Goal: Communication & Community: Participate in discussion

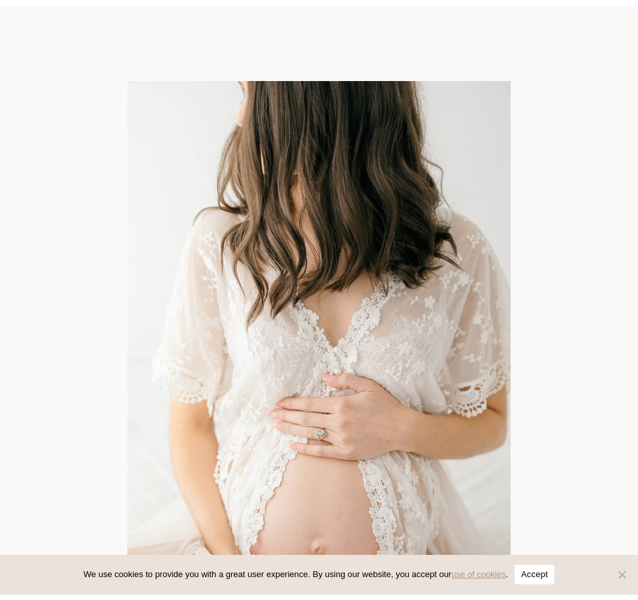
scroll to position [84, 0]
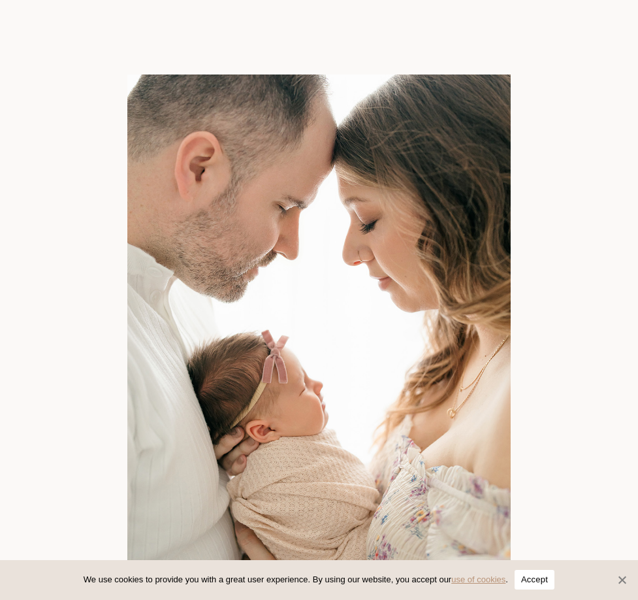
click at [619, 579] on span "Cookie Notice" at bounding box center [621, 579] width 13 height 13
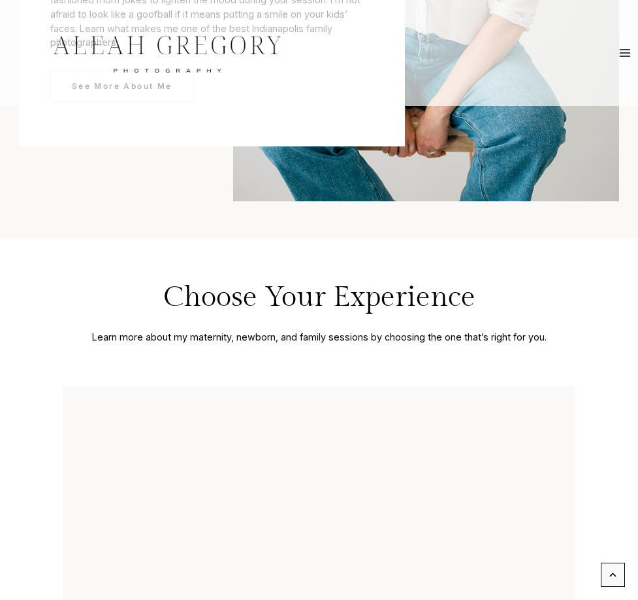
scroll to position [3632, 0]
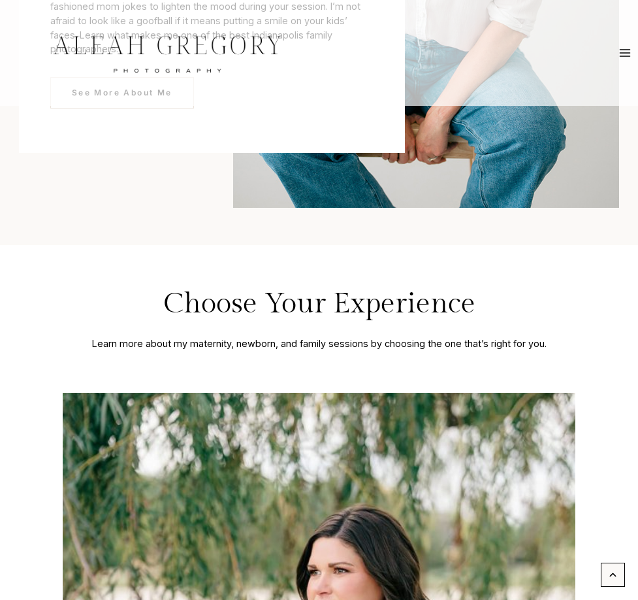
click at [139, 99] on div at bounding box center [167, 53] width 332 height 105
click at [138, 91] on div at bounding box center [167, 53] width 332 height 93
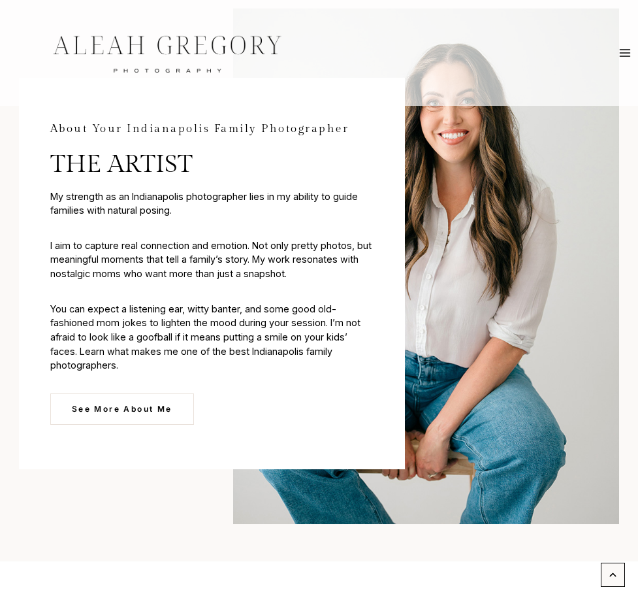
scroll to position [3308, 0]
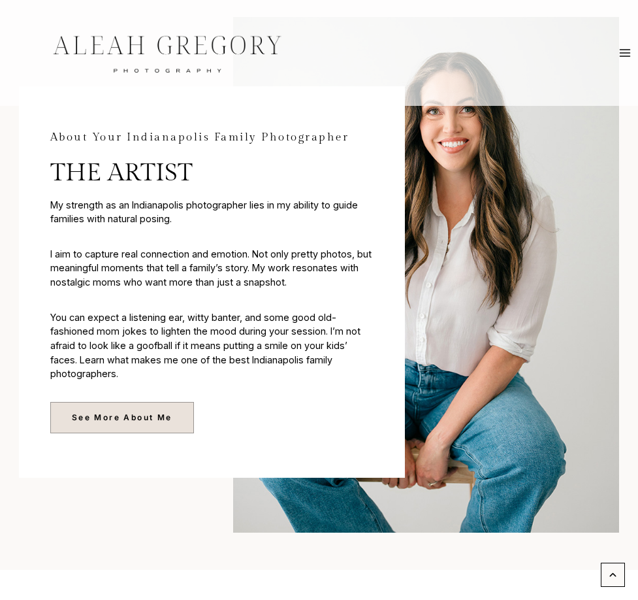
click at [126, 413] on span "See More About Me" at bounding box center [122, 417] width 101 height 12
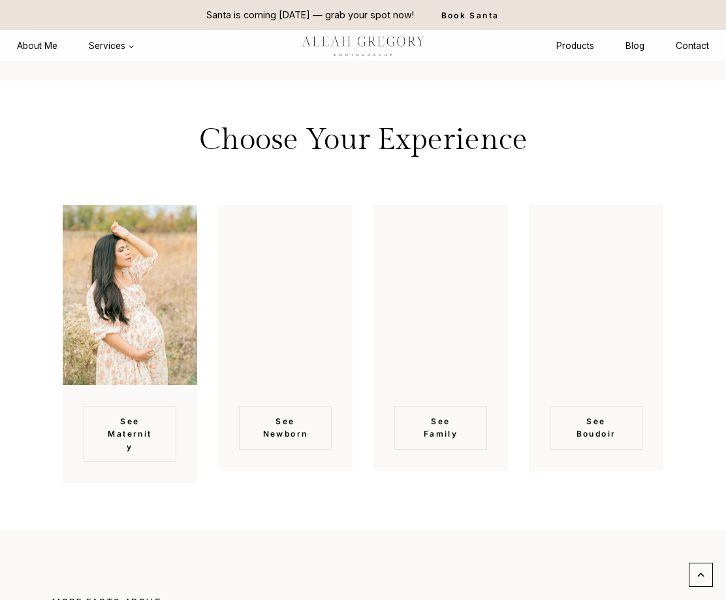
scroll to position [2545, 0]
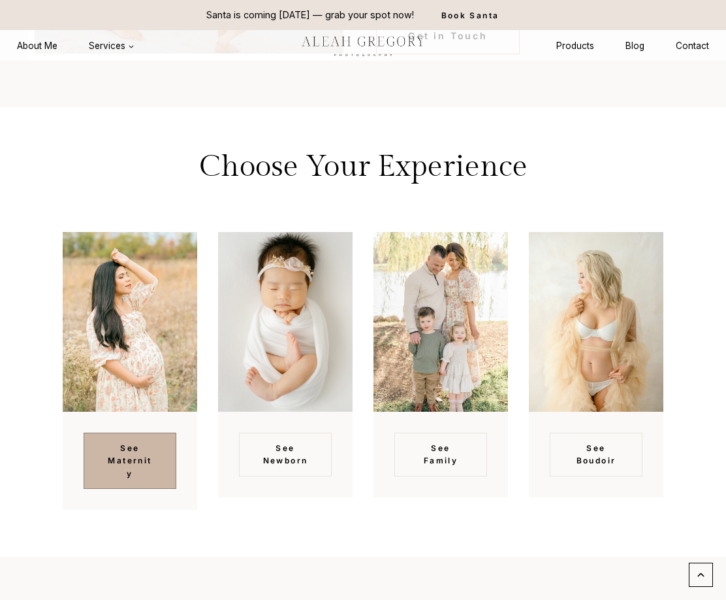
click at [146, 442] on span "See Maternity" at bounding box center [130, 461] width 50 height 38
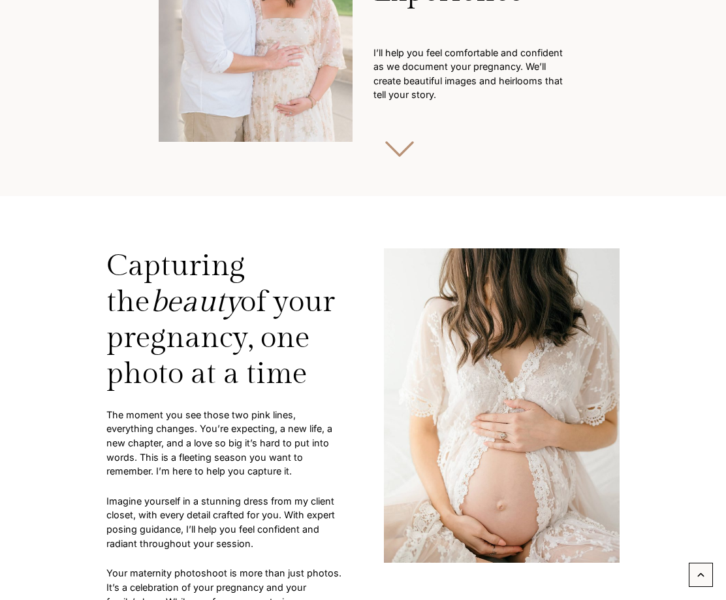
scroll to position [307, 0]
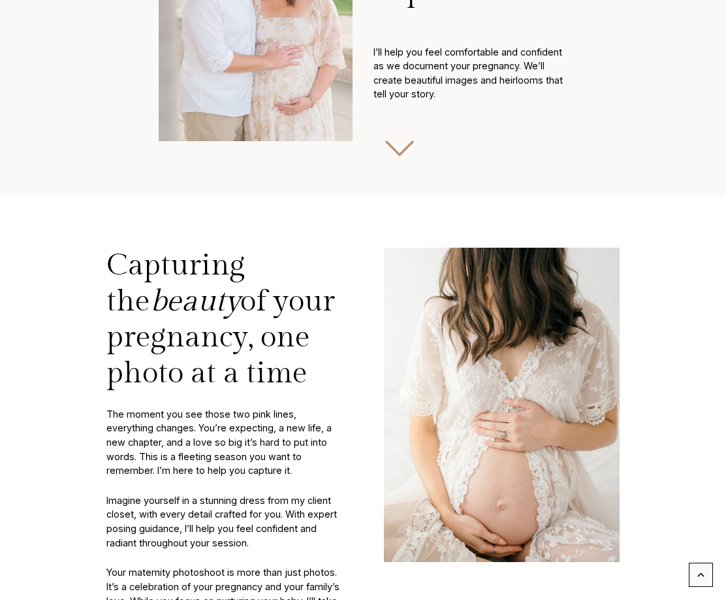
click at [380, 219] on div "Capturing the beauty of your pregnancy, one photo at a time The moment you see …" at bounding box center [362, 464] width 617 height 539
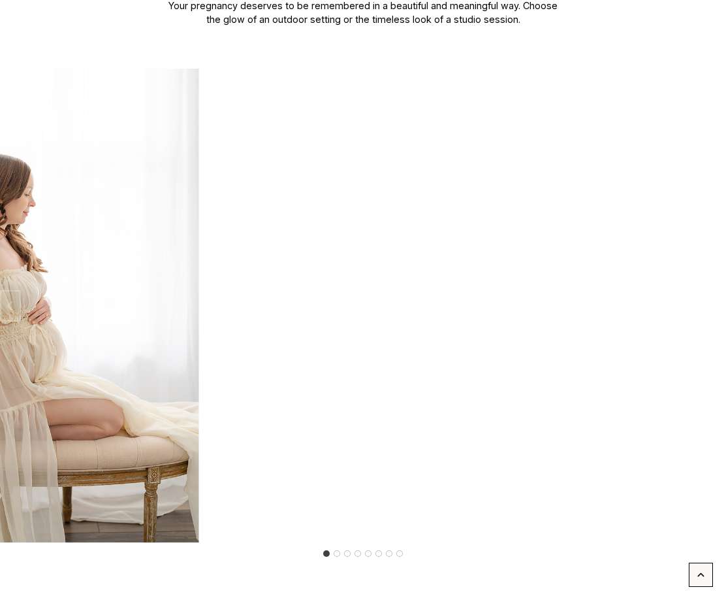
scroll to position [1743, 0]
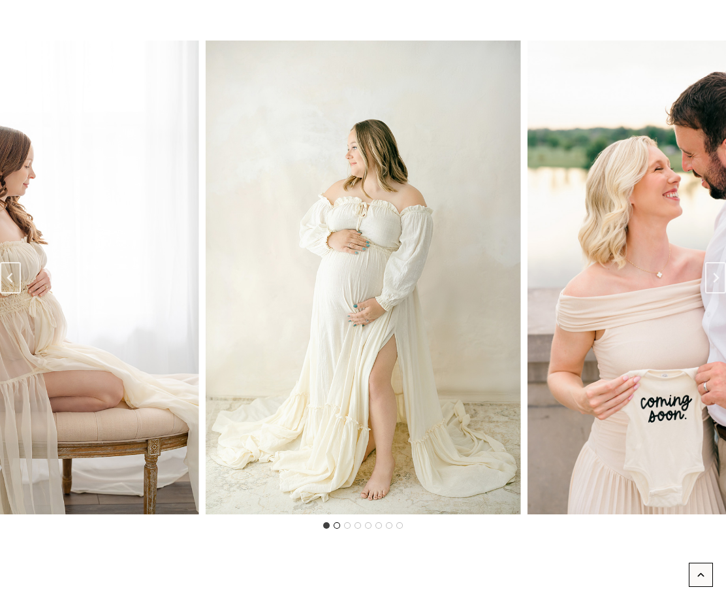
click at [336, 523] on button "Go to slide 2" at bounding box center [337, 525] width 7 height 7
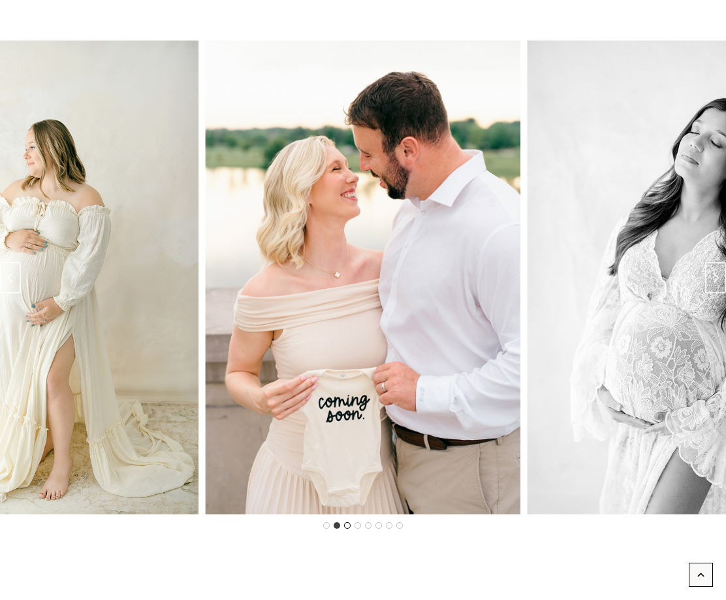
click at [348, 526] on button "Go to slide 3" at bounding box center [347, 525] width 7 height 7
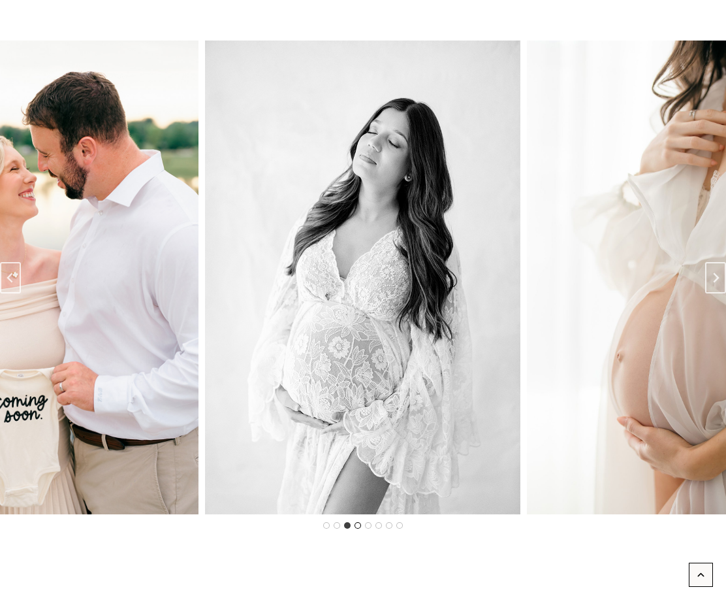
click at [358, 526] on button "Go to slide 4" at bounding box center [358, 525] width 7 height 7
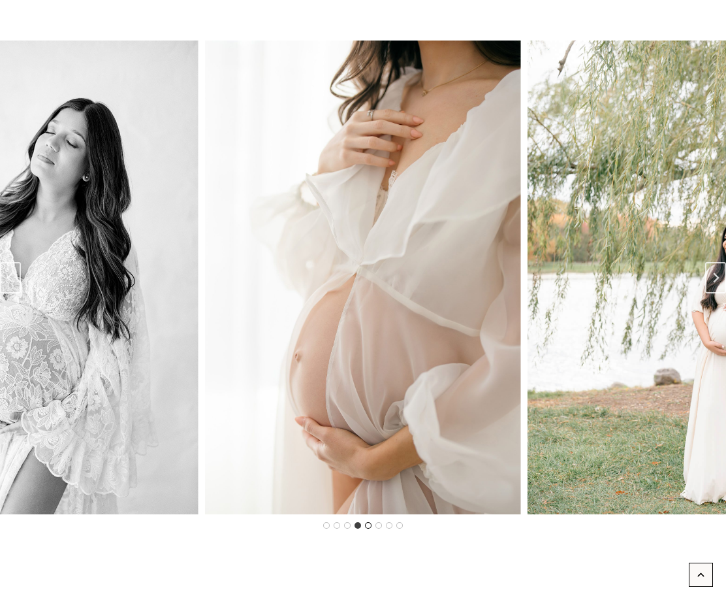
click at [367, 525] on button "Go to slide 5" at bounding box center [368, 525] width 7 height 7
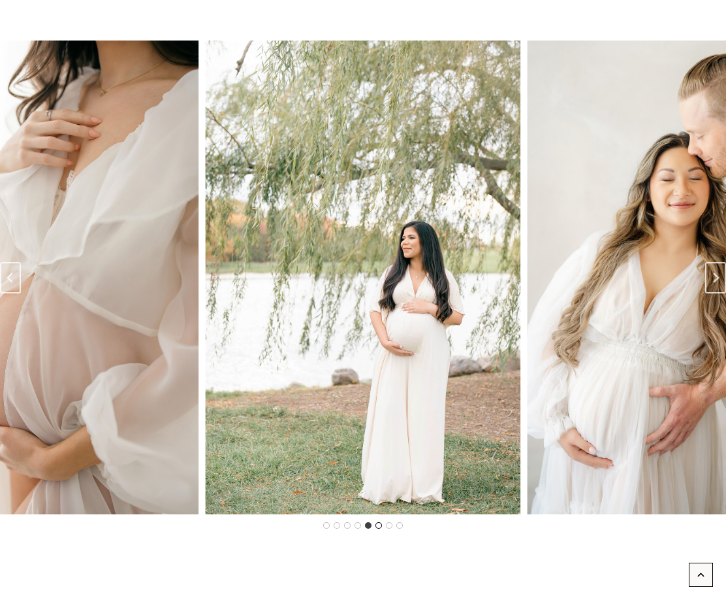
click at [381, 525] on button "Go to slide 6" at bounding box center [379, 525] width 7 height 7
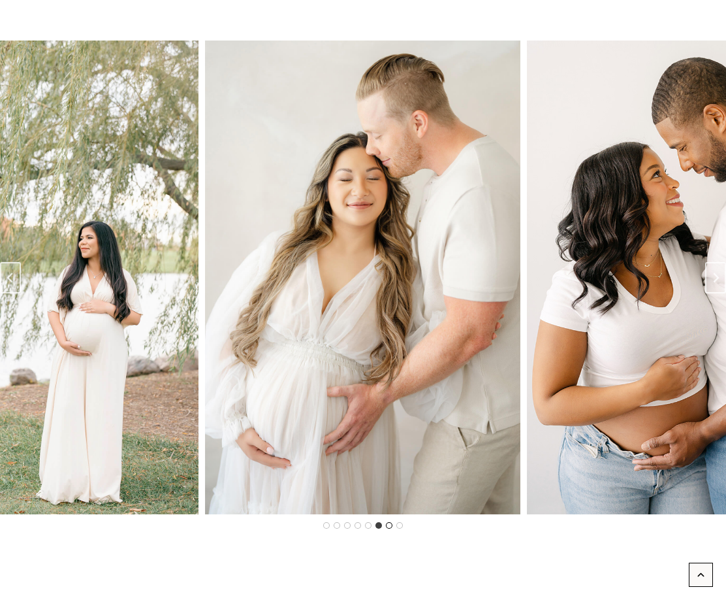
click at [389, 525] on button "Go to slide 7" at bounding box center [389, 525] width 7 height 7
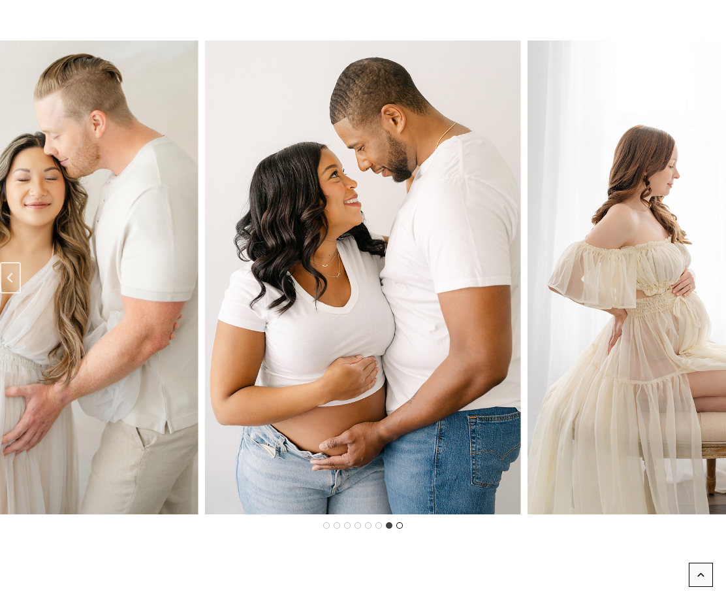
click at [397, 526] on button "Go to slide 8" at bounding box center [400, 525] width 7 height 7
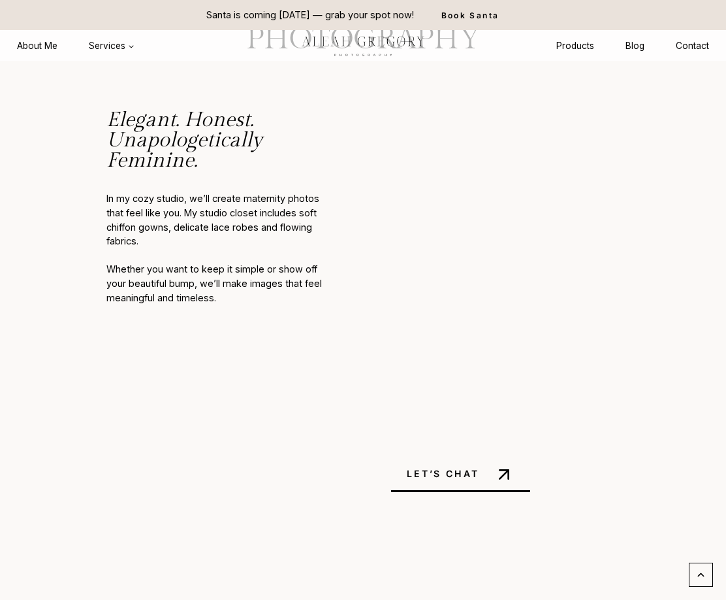
scroll to position [4863, 0]
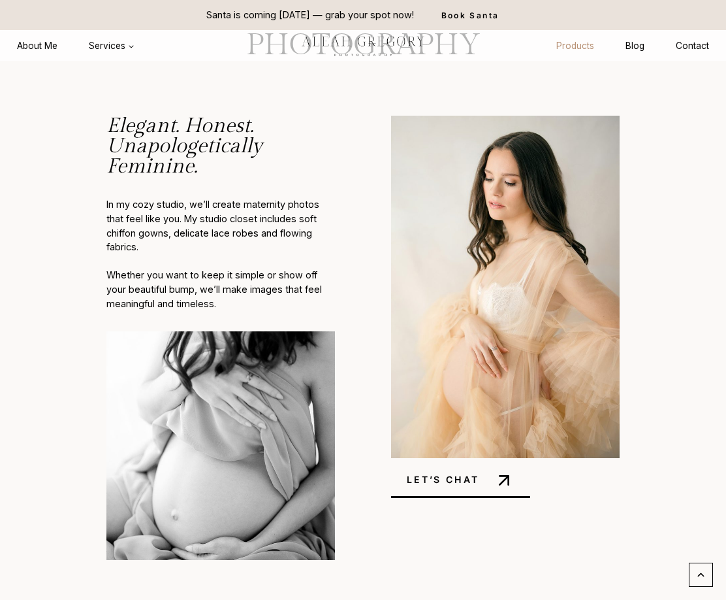
click at [563, 46] on link "Products" at bounding box center [575, 46] width 69 height 24
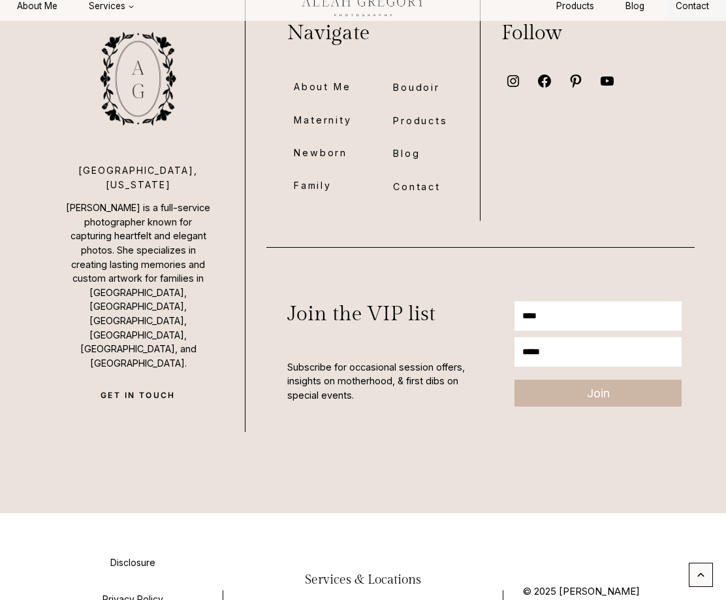
scroll to position [3964, 0]
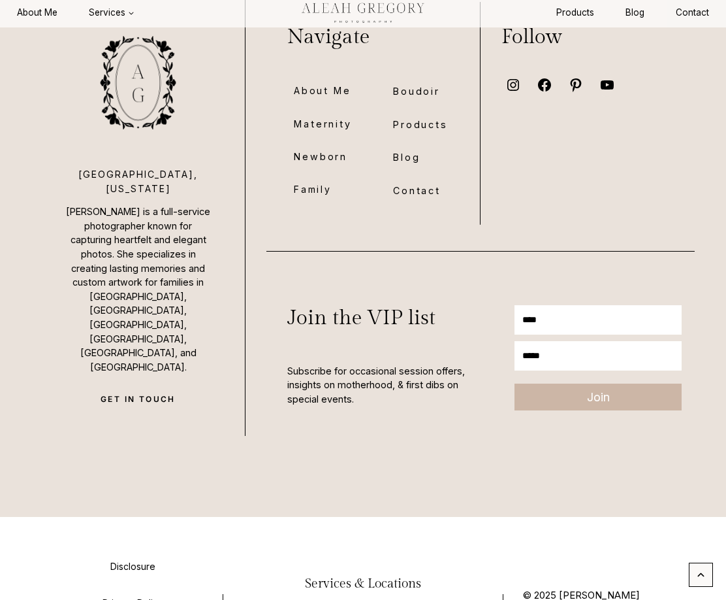
click at [343, 149] on span "Newborn" at bounding box center [321, 156] width 54 height 15
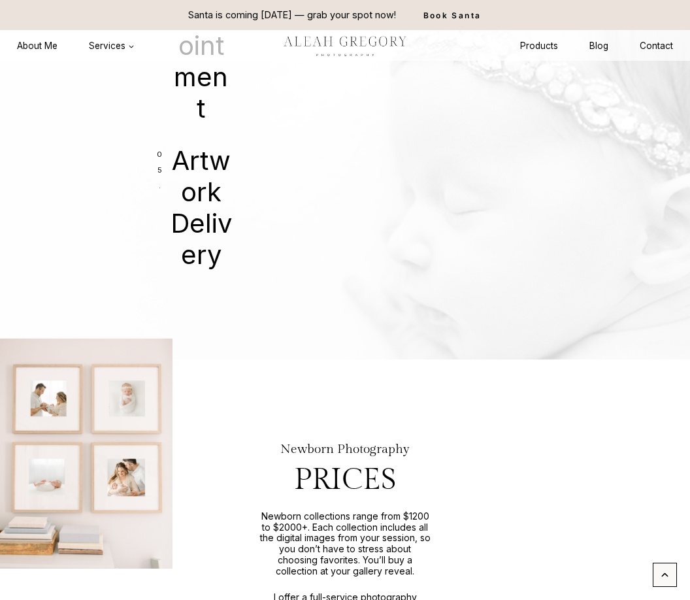
scroll to position [3412, 0]
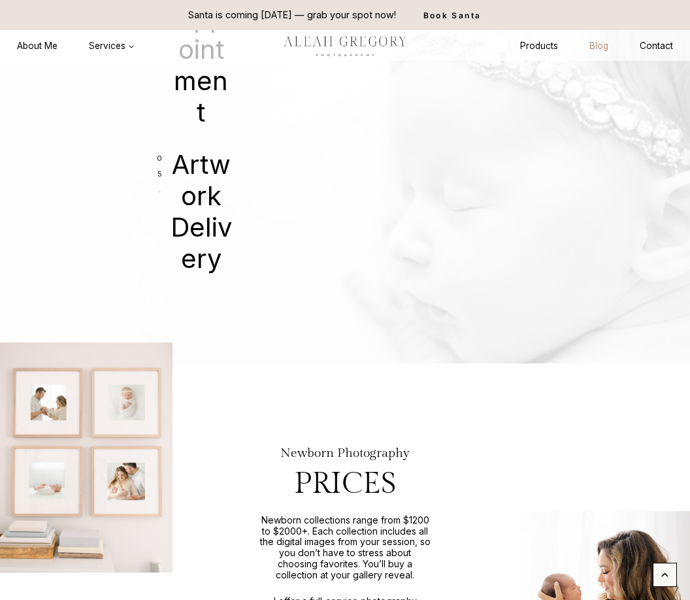
click at [598, 50] on link "Blog" at bounding box center [599, 46] width 50 height 24
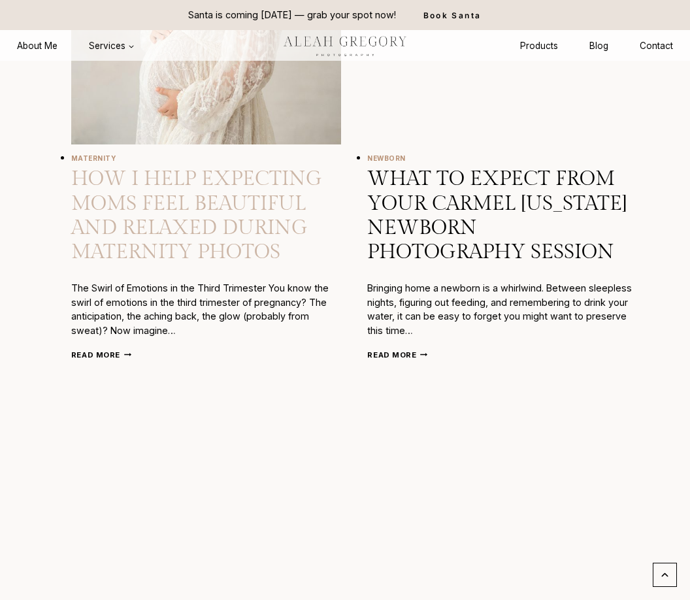
scroll to position [862, 0]
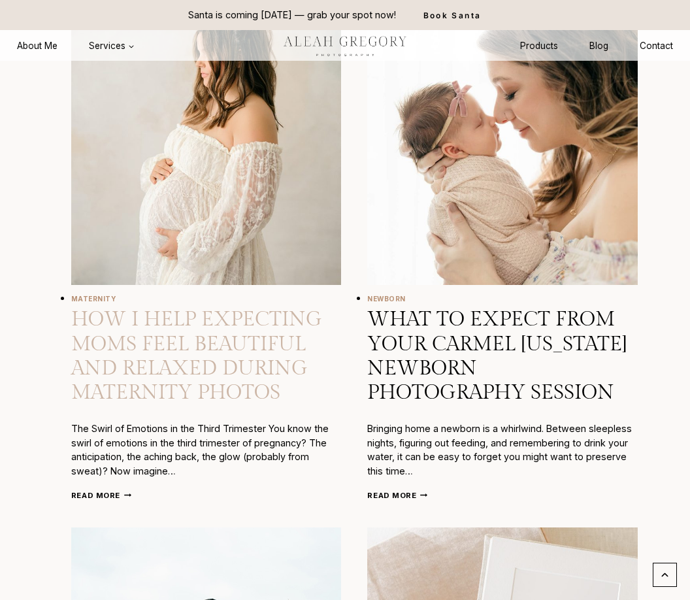
click at [235, 345] on link "How I Help Expecting Moms Feel Beautiful and Relaxed During Maternity Photos" at bounding box center [196, 355] width 251 height 97
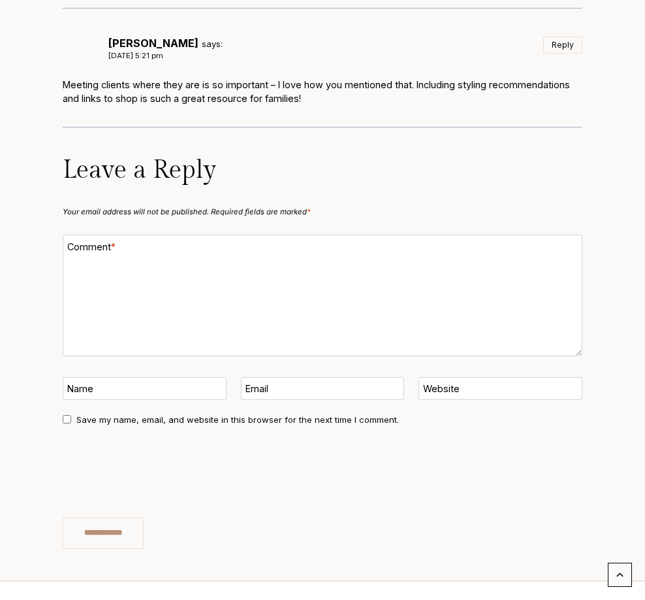
scroll to position [5816, 0]
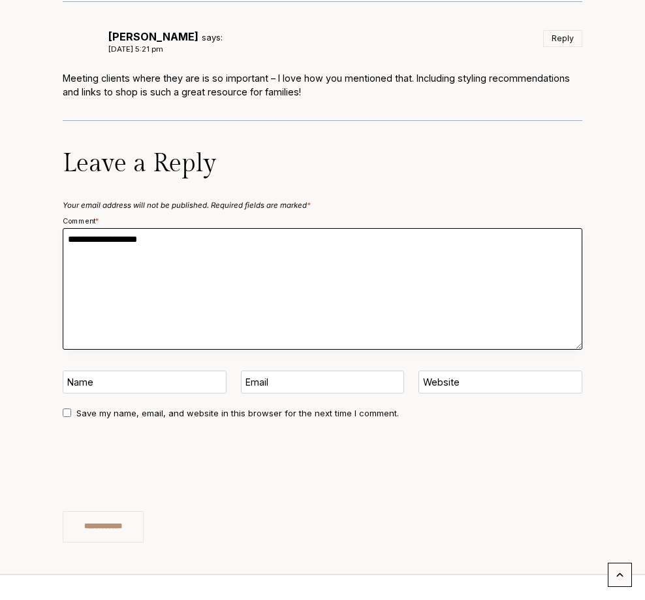
click at [316, 246] on textarea "Comment *" at bounding box center [323, 289] width 520 height 122
type textarea "**********"
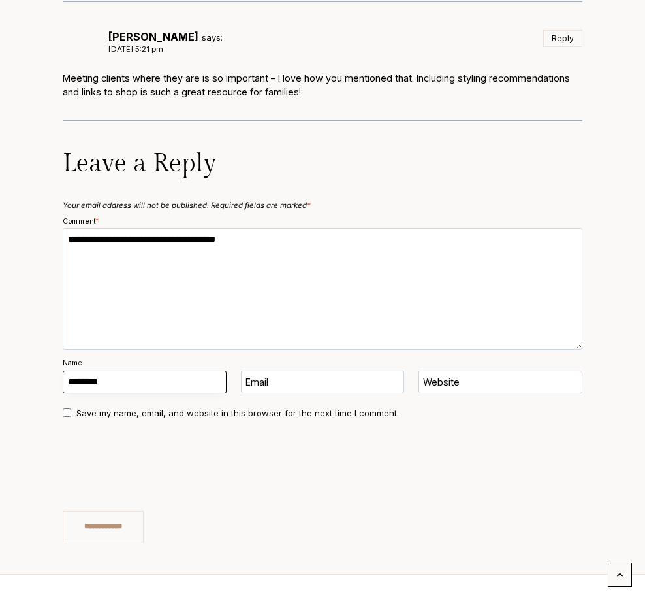
click at [137, 372] on input "Name" at bounding box center [145, 381] width 164 height 23
type input "*****"
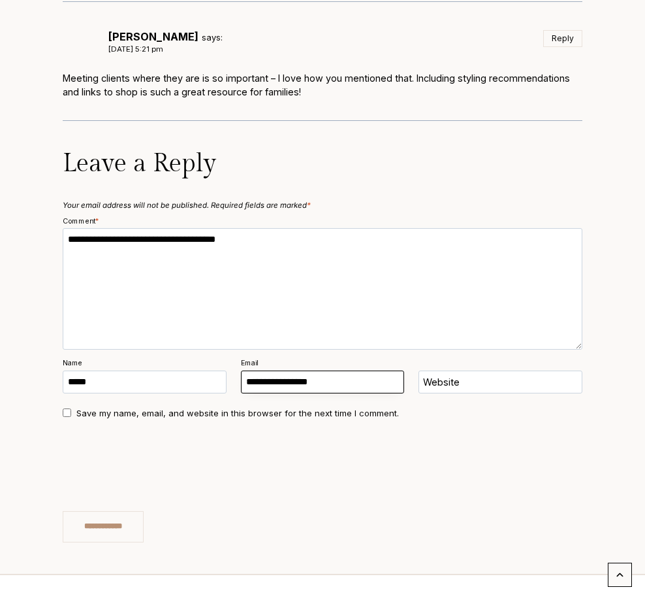
click at [278, 370] on input "Email" at bounding box center [323, 381] width 164 height 23
type input "**********"
click at [453, 376] on label "Website" at bounding box center [441, 384] width 37 height 16
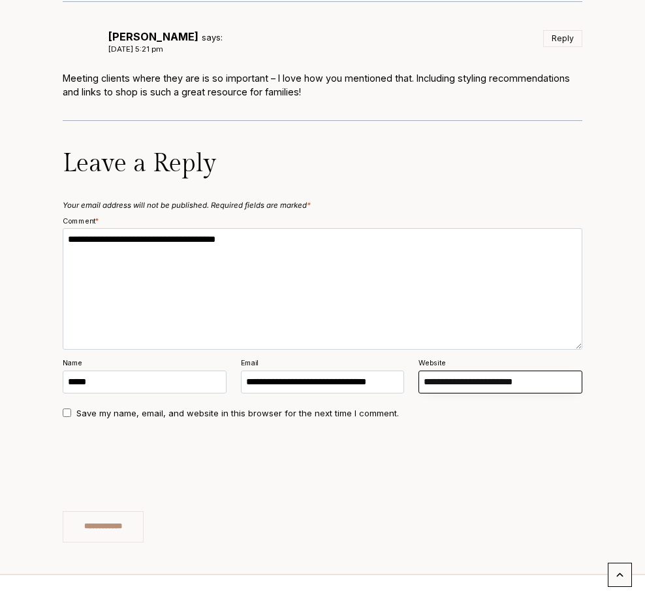
click at [453, 371] on input "Website" at bounding box center [501, 381] width 164 height 23
type input "**********"
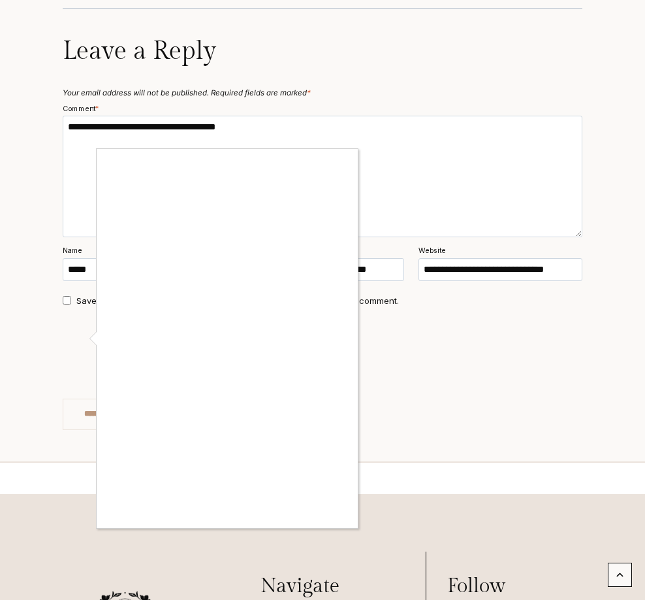
scroll to position [5933, 0]
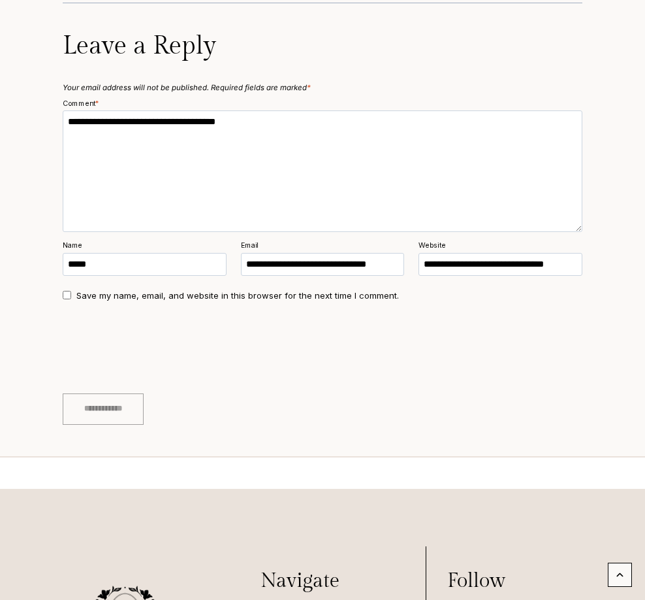
click at [144, 400] on input "**********" at bounding box center [103, 408] width 81 height 31
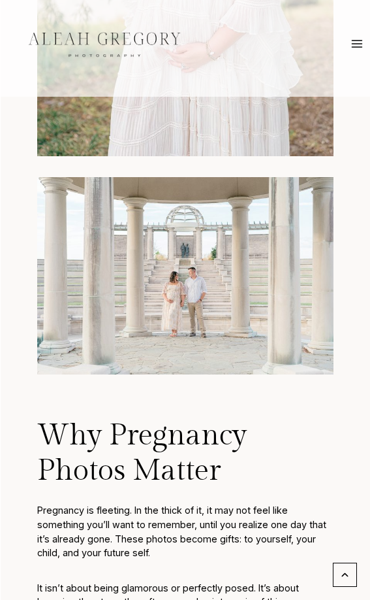
scroll to position [5225, 0]
